Goal: Navigation & Orientation: Find specific page/section

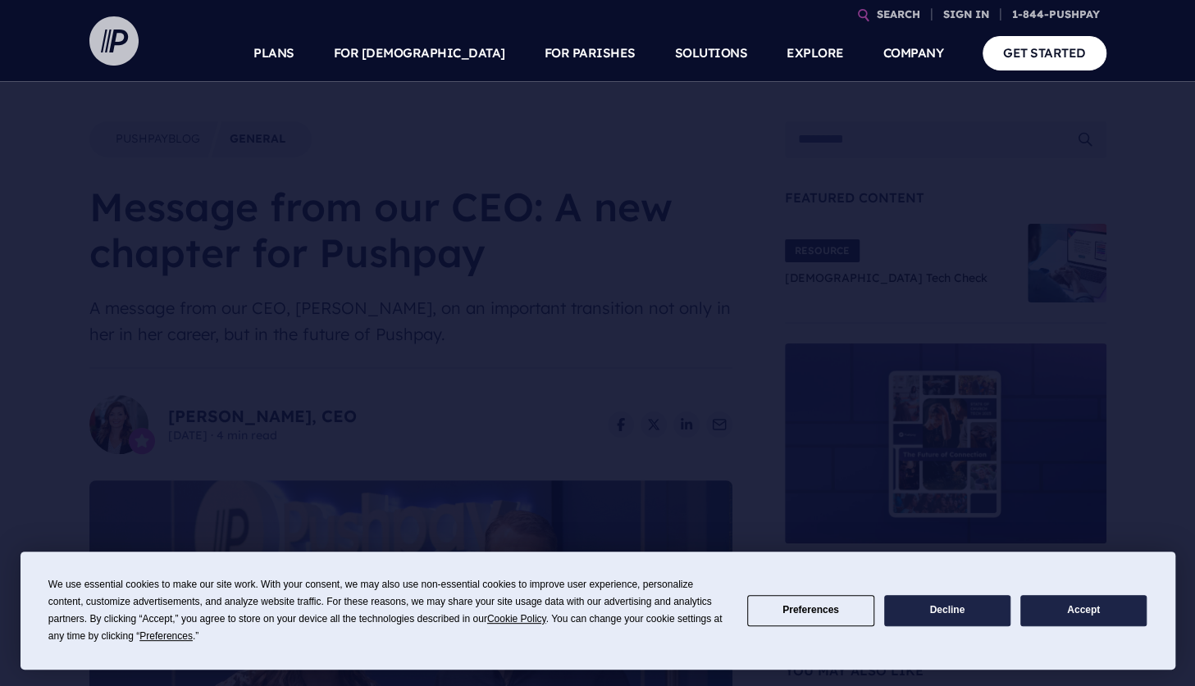
click at [112, 39] on img at bounding box center [113, 40] width 49 height 49
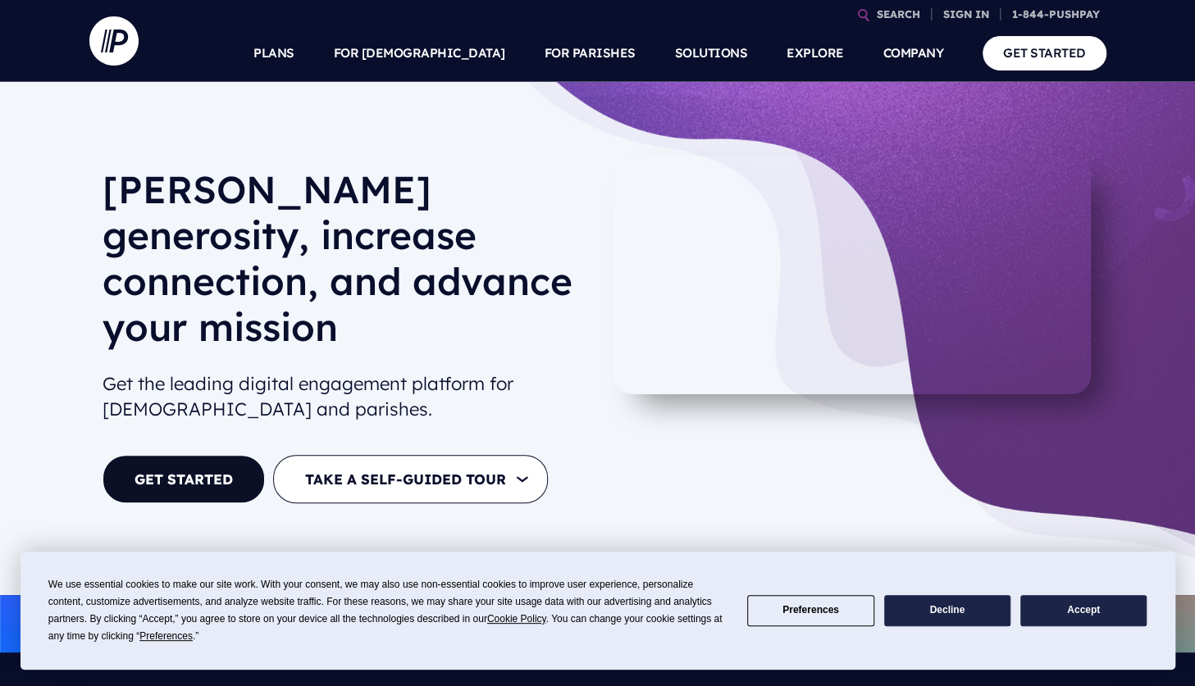
click at [928, 611] on button "Decline" at bounding box center [947, 611] width 126 height 32
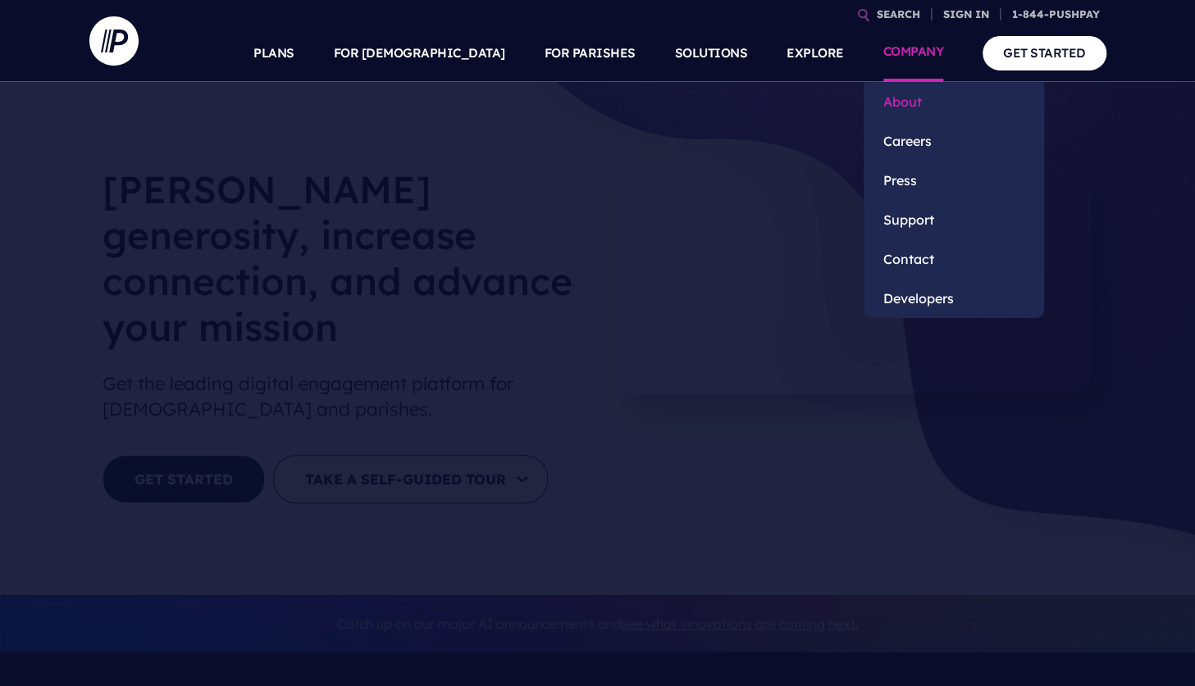
click at [915, 99] on link "About" at bounding box center [953, 101] width 180 height 39
